Goal: Transaction & Acquisition: Obtain resource

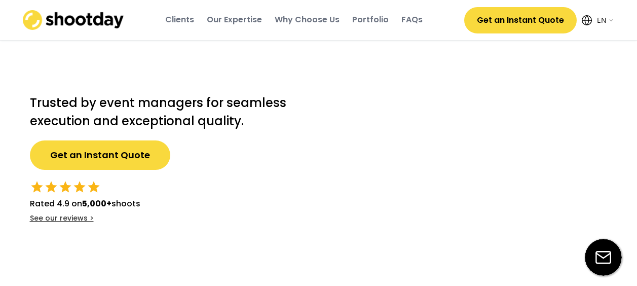
select select ""en""
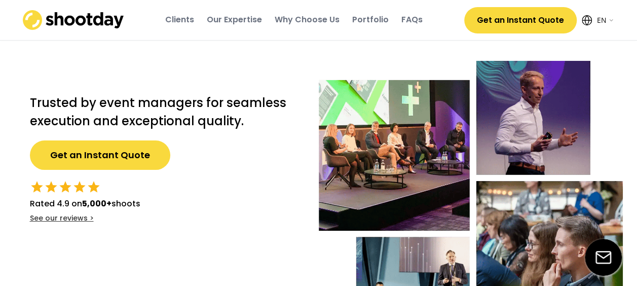
click at [410, 14] on div "FAQs" at bounding box center [411, 19] width 21 height 11
click at [82, 161] on button "Get an Instant Quote" at bounding box center [100, 154] width 140 height 29
